Goal: Information Seeking & Learning: Find specific page/section

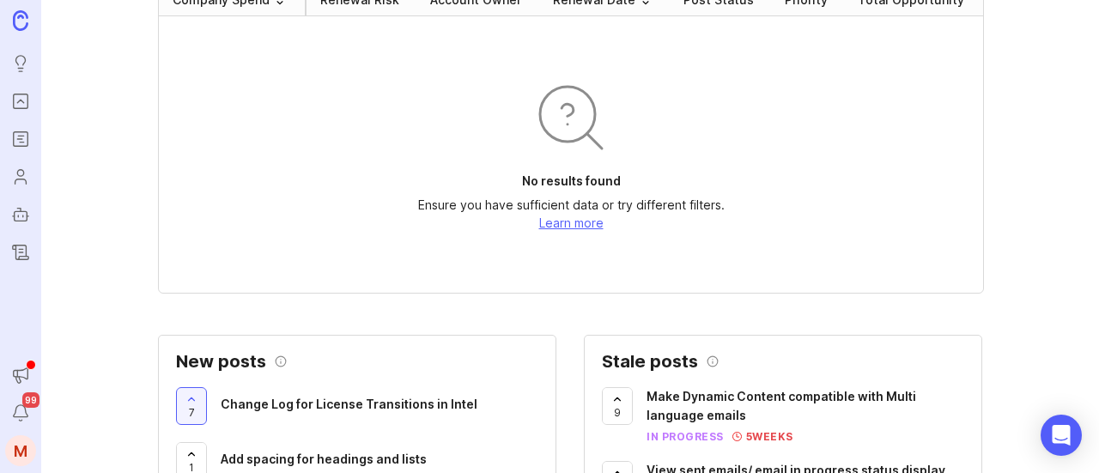
scroll to position [86, 0]
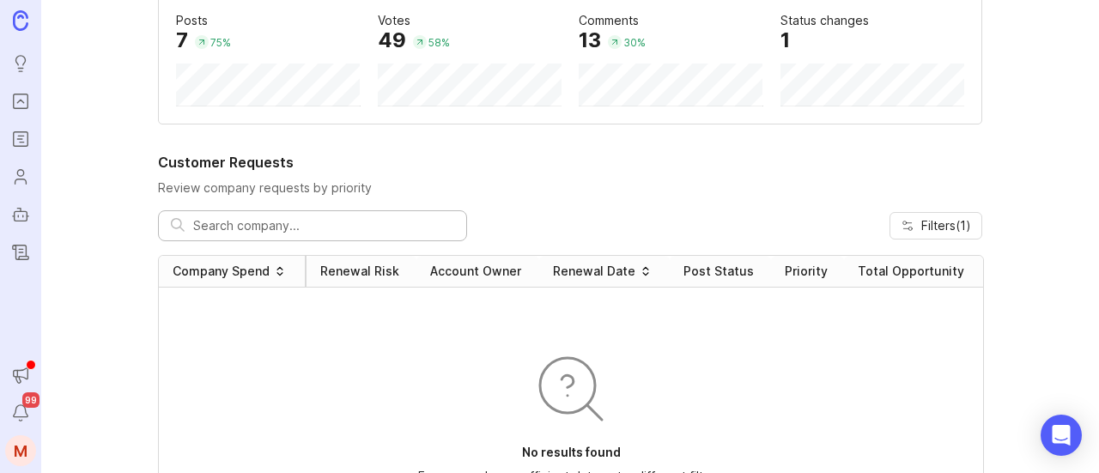
click at [266, 225] on input "text" at bounding box center [323, 225] width 261 height 19
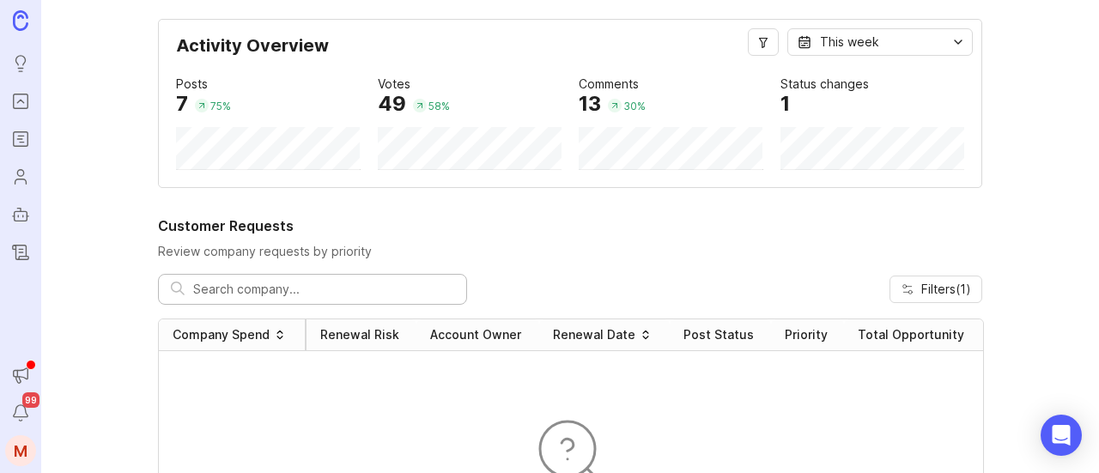
scroll to position [0, 0]
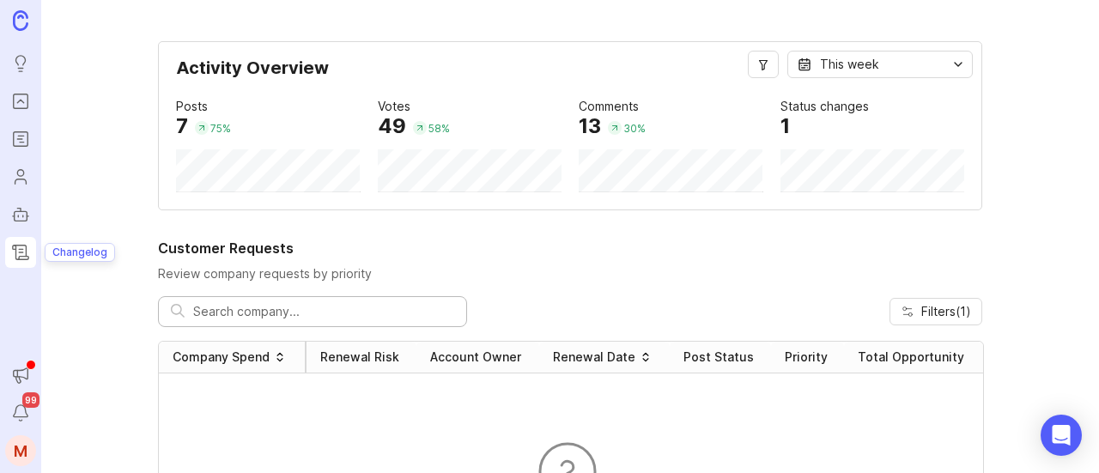
click at [29, 262] on icon "Changelog" at bounding box center [20, 252] width 19 height 21
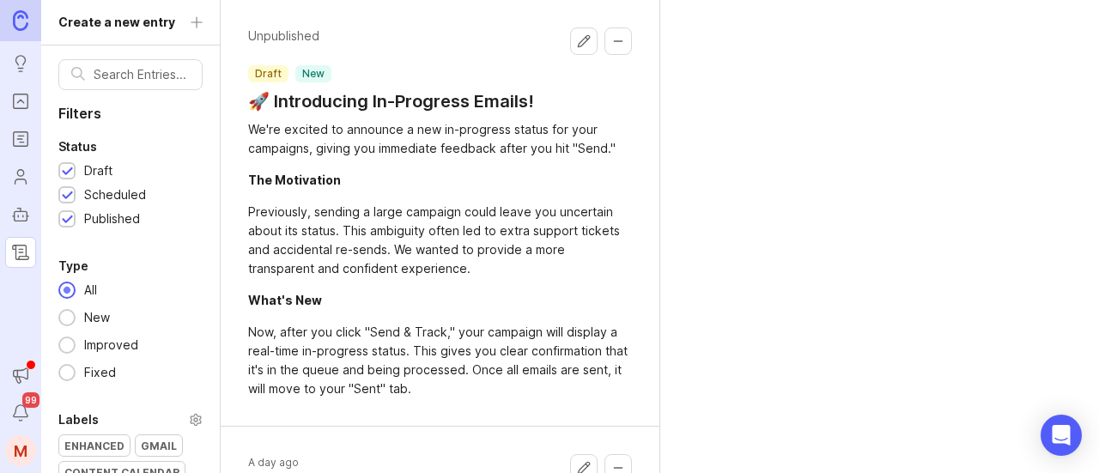
click at [22, 8] on link at bounding box center [20, 20] width 41 height 41
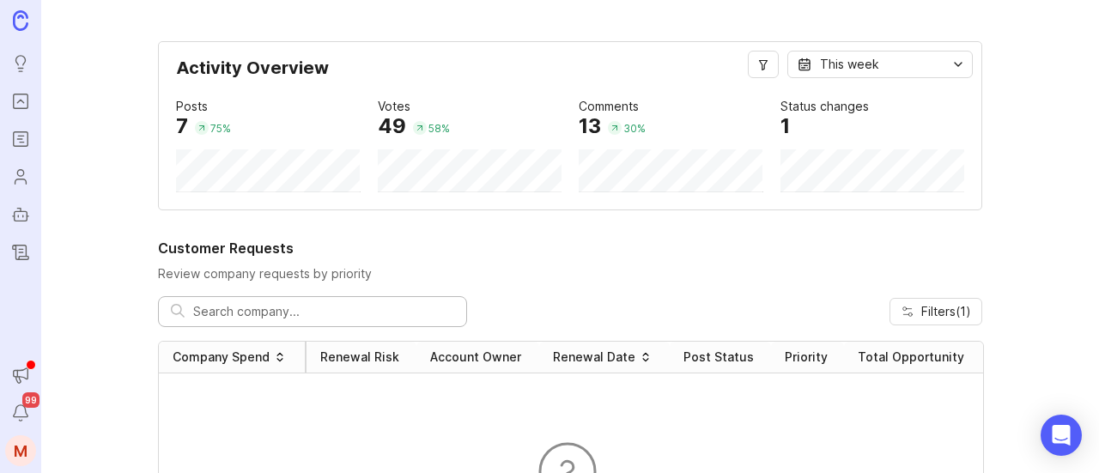
click at [361, 309] on input "text" at bounding box center [323, 311] width 261 height 19
click at [938, 308] on span "Filters ( 1 )" at bounding box center [946, 311] width 50 height 17
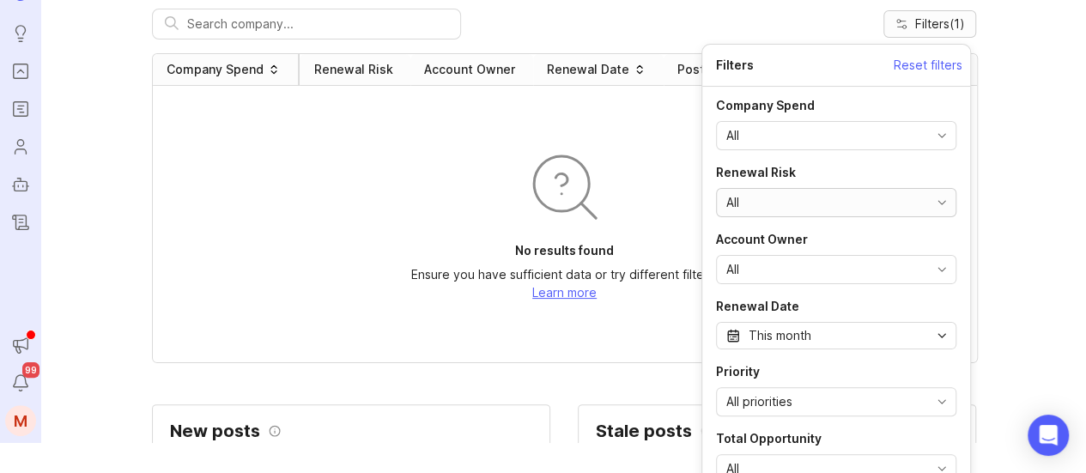
scroll to position [46, 0]
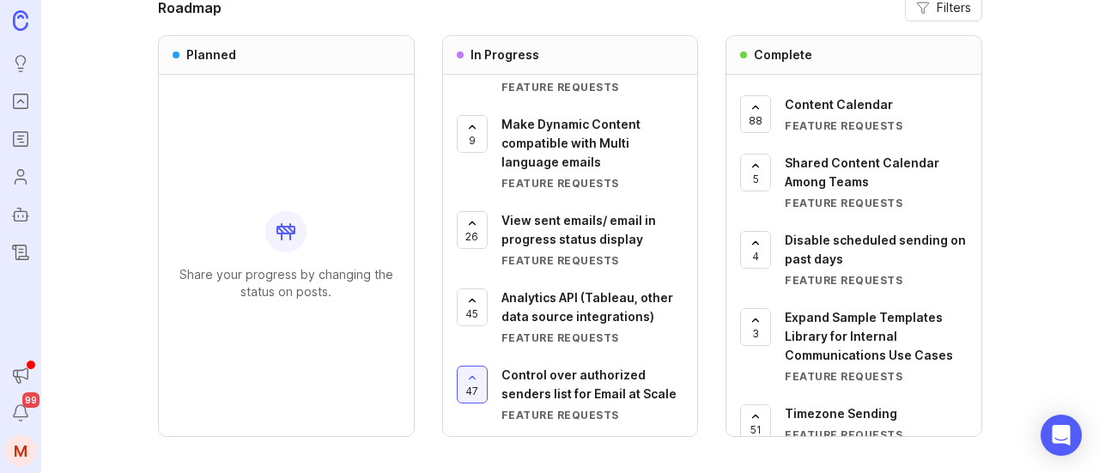
scroll to position [1861, 0]
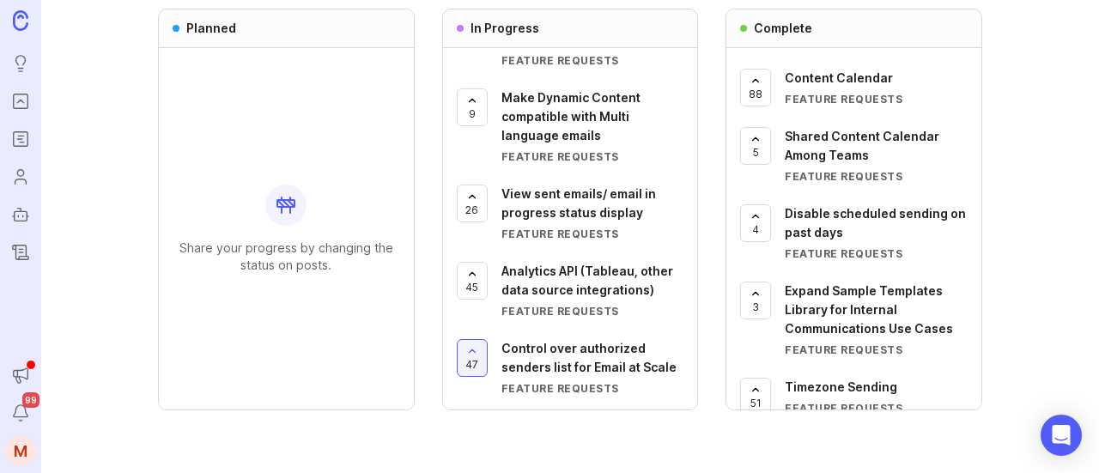
click at [29, 406] on span "99" at bounding box center [30, 399] width 17 height 15
click at [23, 406] on span "99" at bounding box center [30, 399] width 17 height 15
click at [19, 423] on button "Notifications" at bounding box center [20, 413] width 31 height 31
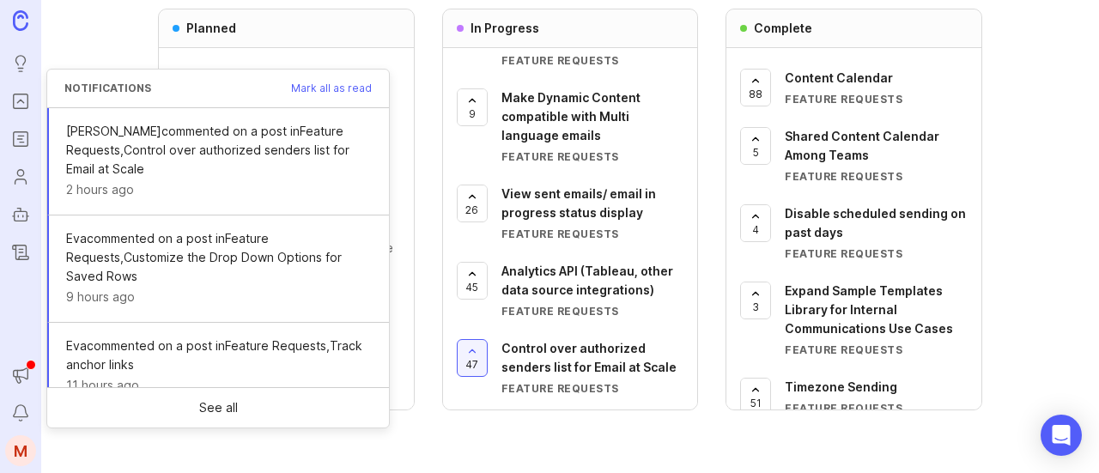
click at [19, 423] on button "Notifications" at bounding box center [20, 413] width 31 height 31
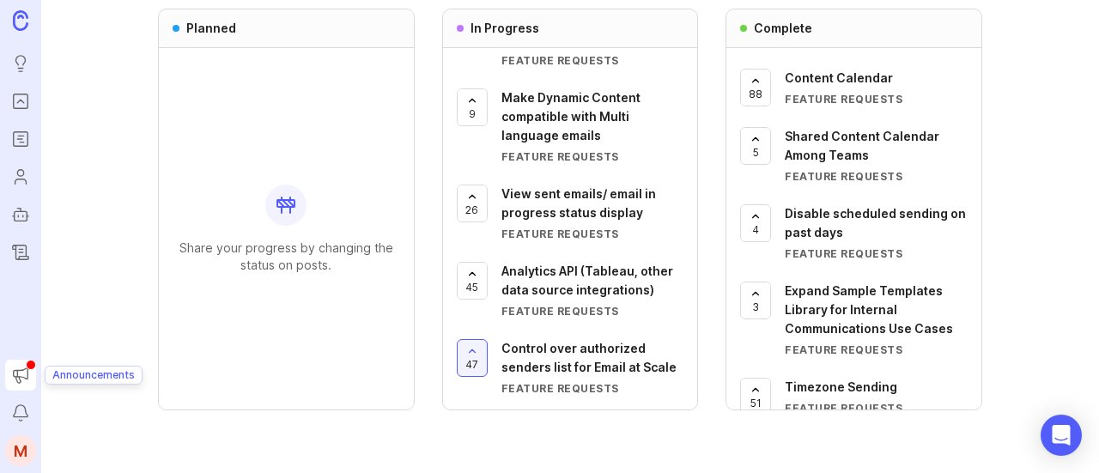
click at [22, 380] on icon "Announcements" at bounding box center [20, 375] width 19 height 21
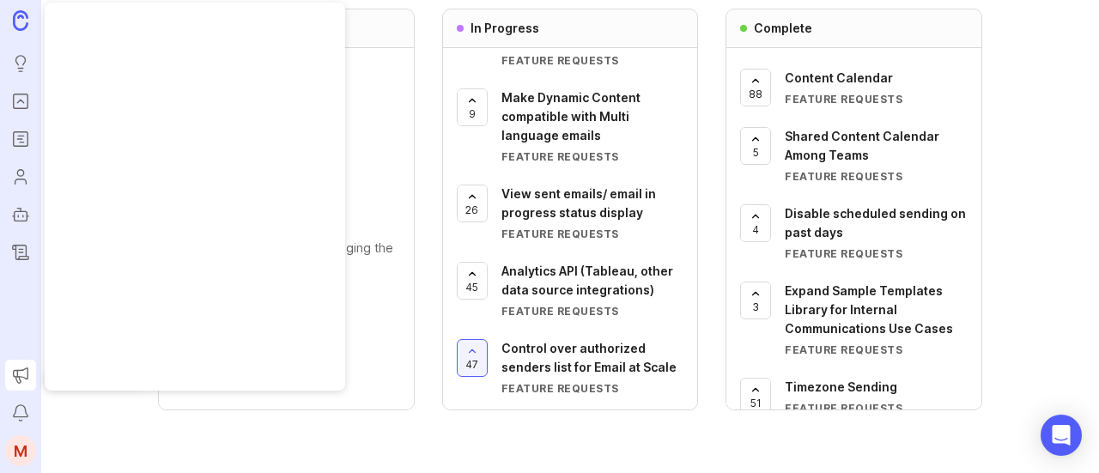
click at [22, 380] on icon "Announcements" at bounding box center [20, 375] width 19 height 21
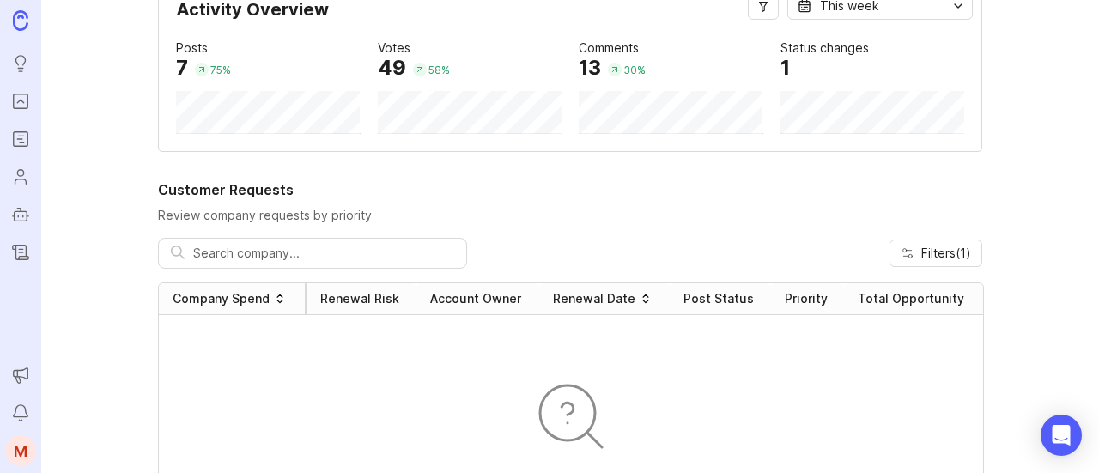
scroll to position [0, 0]
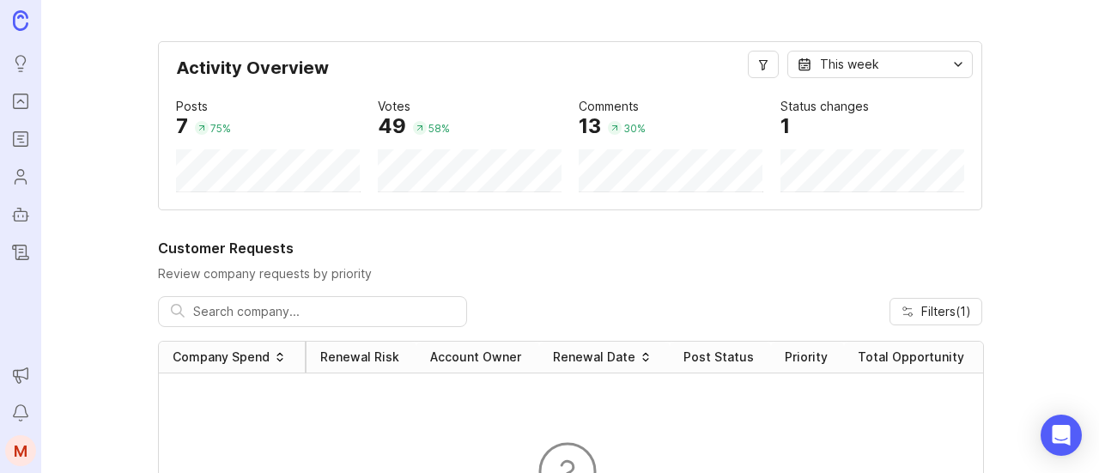
click at [177, 110] on div "Posts" at bounding box center [192, 106] width 32 height 19
click at [21, 183] on icon "Users" at bounding box center [20, 177] width 19 height 21
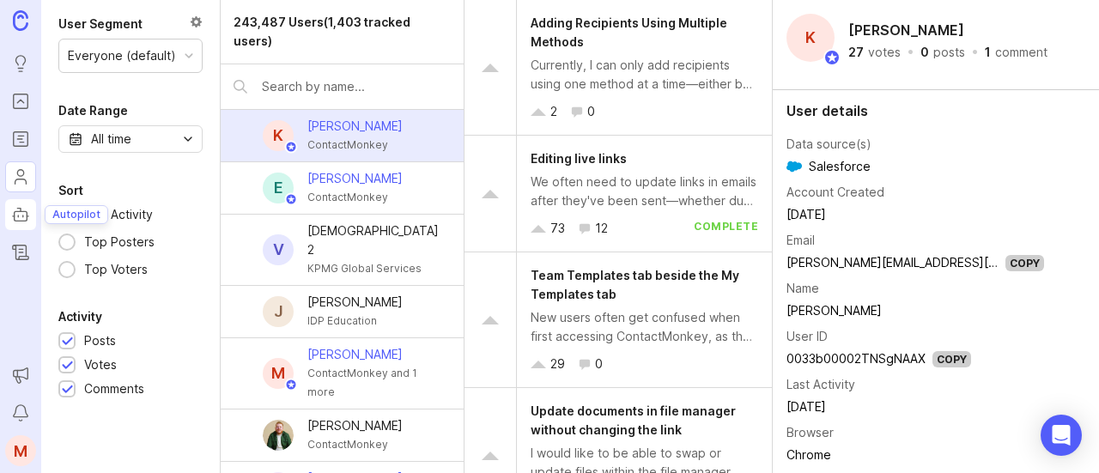
click at [22, 211] on rect "Autopilot" at bounding box center [21, 215] width 13 height 9
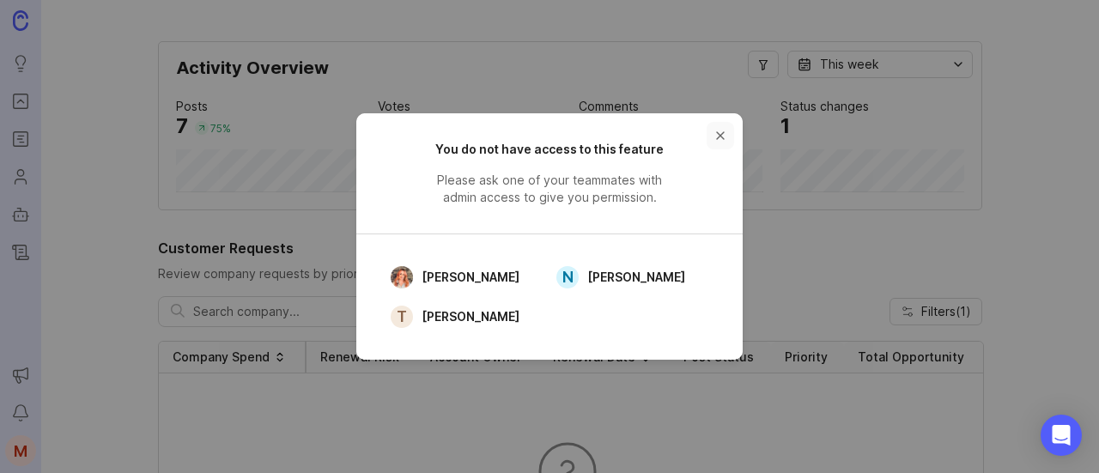
click at [718, 132] on button "close button" at bounding box center [720, 135] width 27 height 27
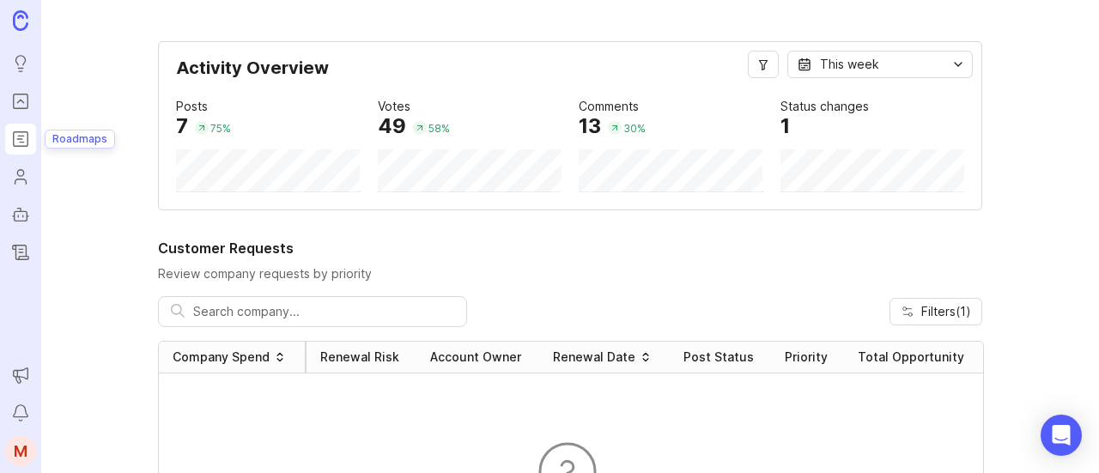
click at [26, 140] on icon "Roadmaps" at bounding box center [20, 139] width 19 height 21
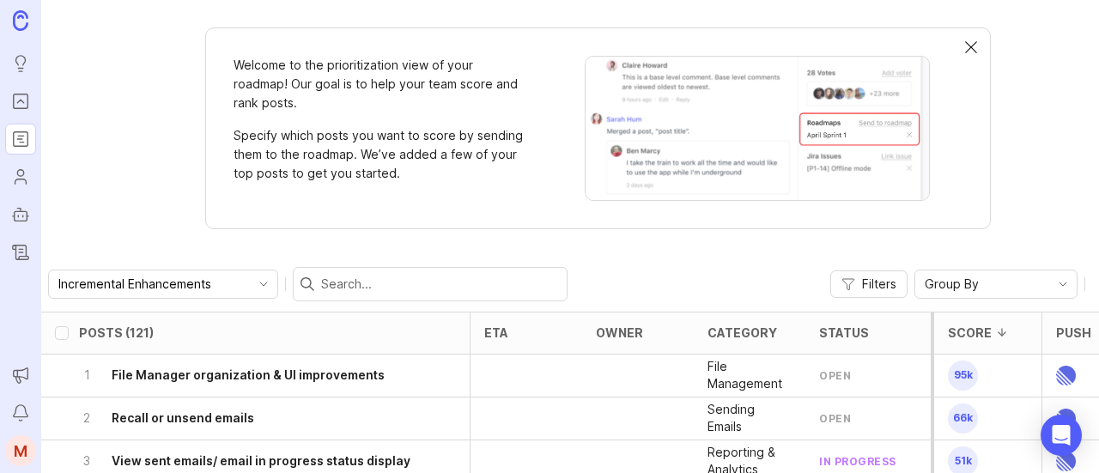
click at [973, 47] on div at bounding box center [971, 48] width 12 height 14
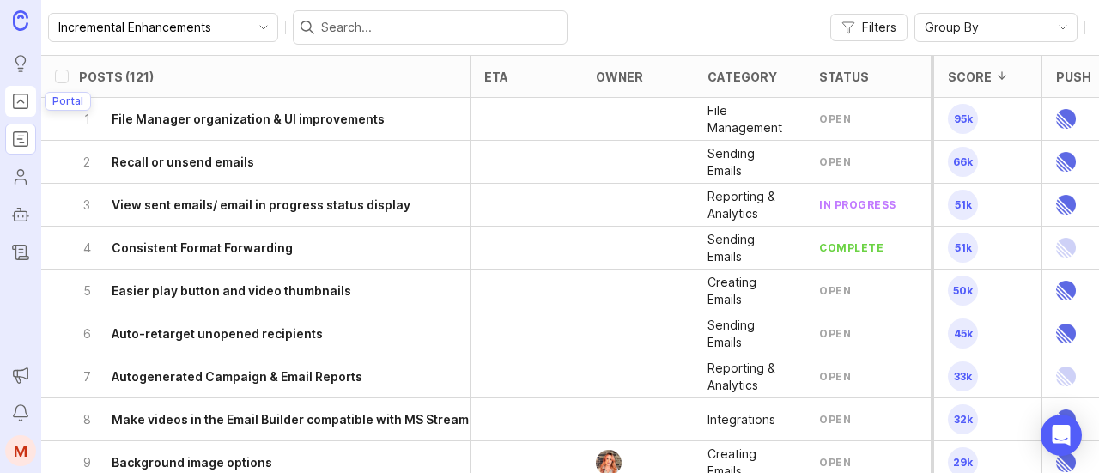
click at [15, 103] on icon "Portal" at bounding box center [20, 101] width 19 height 21
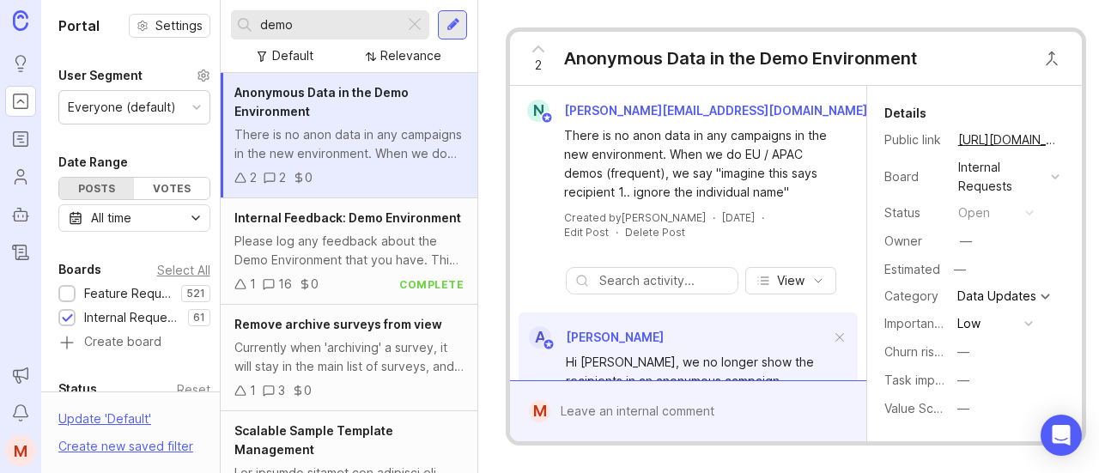
click at [338, 35] on div "demo" at bounding box center [317, 24] width 173 height 29
click at [64, 294] on div at bounding box center [67, 294] width 11 height 13
click at [314, 21] on input "demo" at bounding box center [328, 24] width 137 height 19
drag, startPoint x: 333, startPoint y: 21, endPoint x: 237, endPoint y: 21, distance: 96.2
click at [237, 21] on div "demo" at bounding box center [317, 24] width 173 height 29
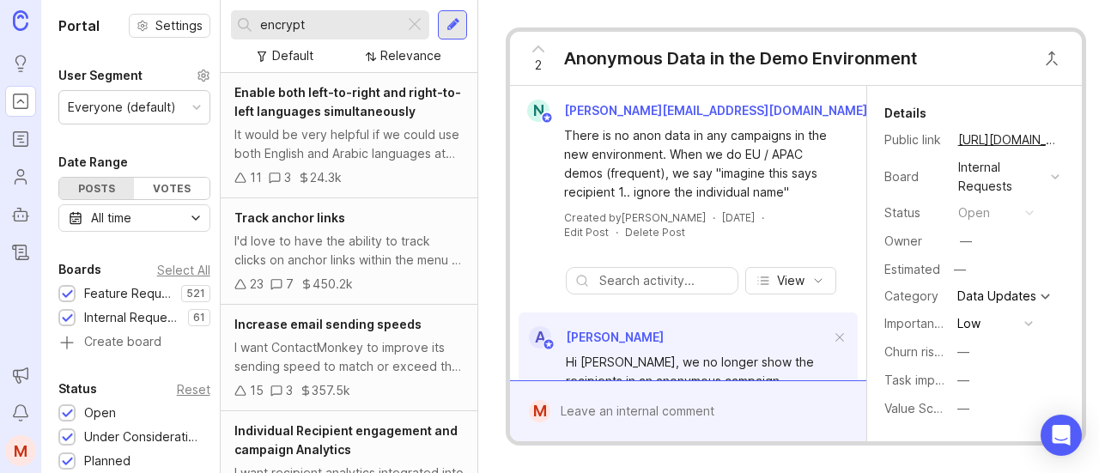
type input "encrypt"
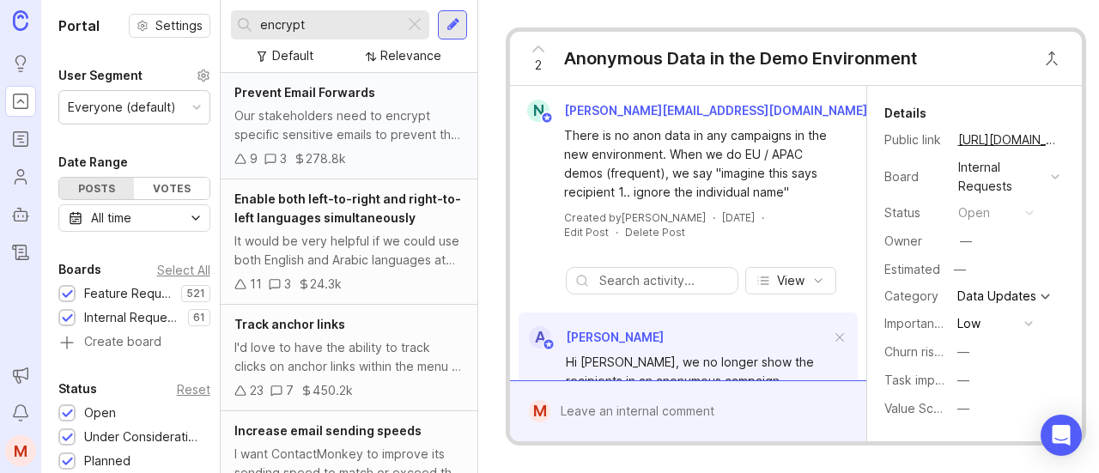
click at [369, 112] on div "Our stakeholders need to encrypt specific sensitive emails to prevent that info…" at bounding box center [348, 125] width 229 height 38
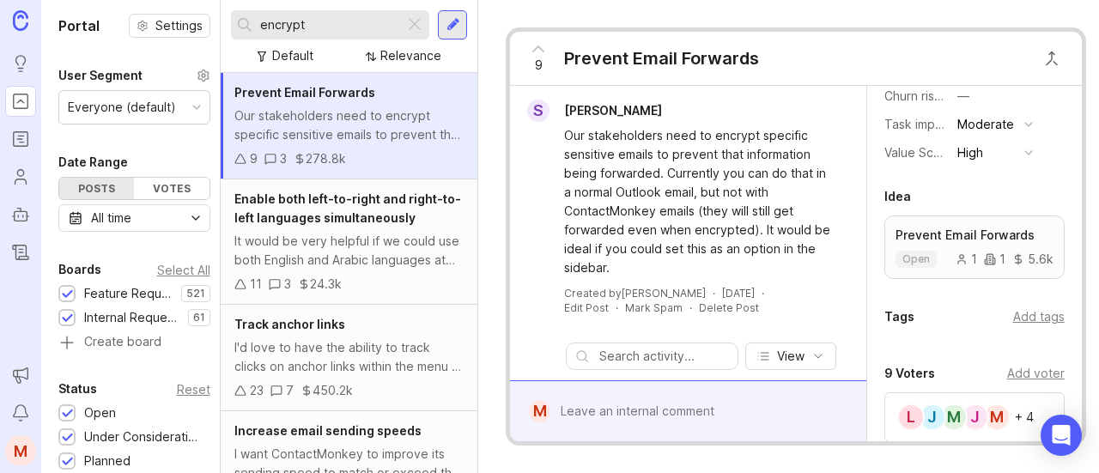
scroll to position [343, 0]
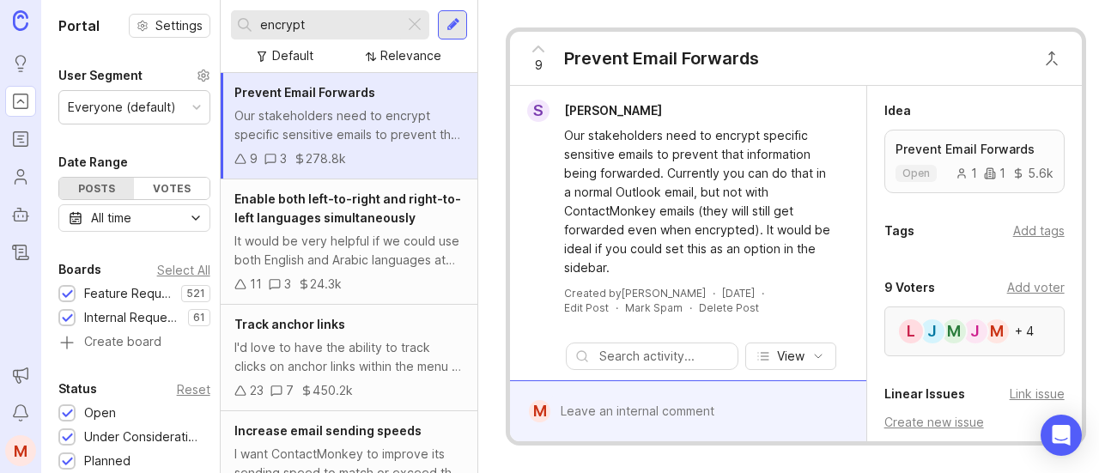
click at [1025, 328] on div "M J M J L + 4" at bounding box center [974, 332] width 180 height 50
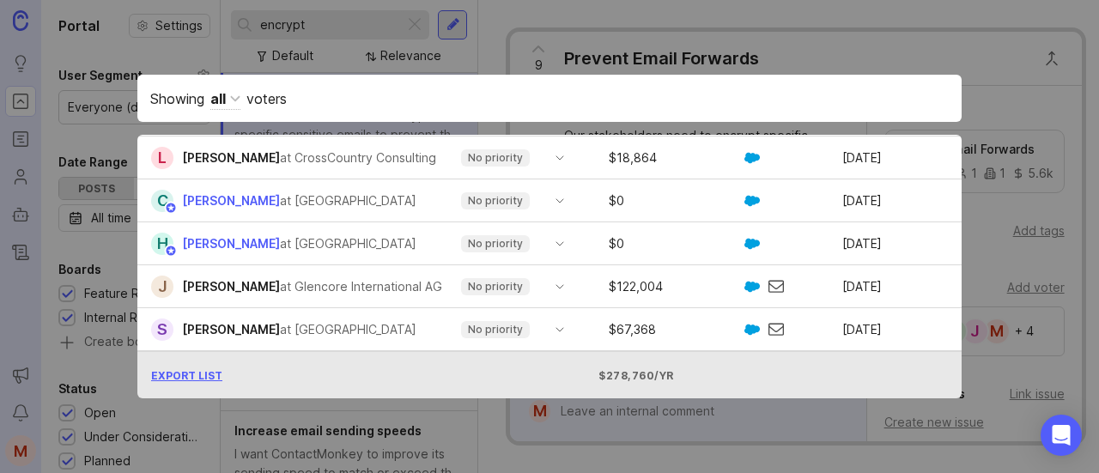
scroll to position [0, 0]
